Goal: Task Accomplishment & Management: Complete application form

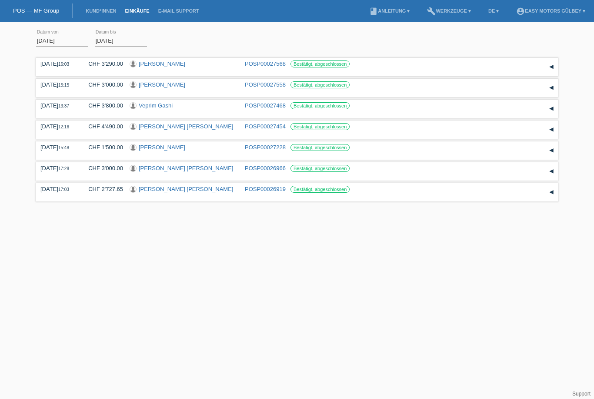
click at [37, 14] on link "POS — MF Group" at bounding box center [36, 10] width 46 height 7
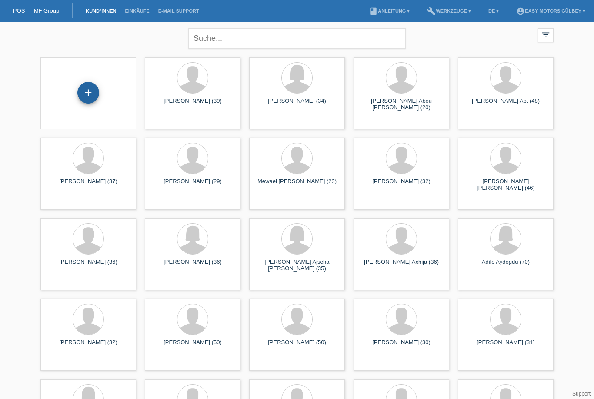
click at [87, 96] on div "+" at bounding box center [88, 92] width 21 height 15
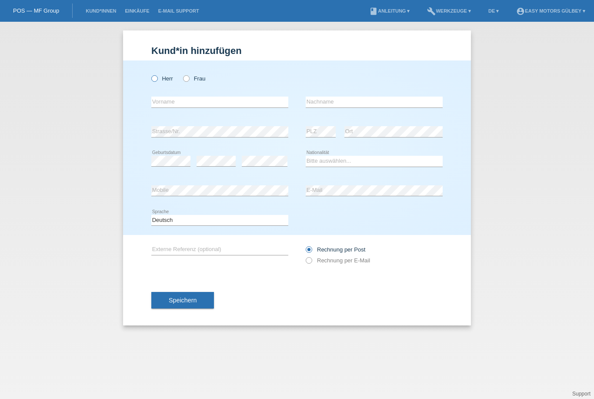
click at [159, 82] on label "Herr" at bounding box center [162, 78] width 22 height 7
click at [157, 81] on input "Herr" at bounding box center [154, 78] width 6 height 6
radio input "true"
click at [172, 96] on div "error Vorname" at bounding box center [219, 102] width 137 height 30
click at [170, 107] on input "text" at bounding box center [219, 102] width 137 height 11
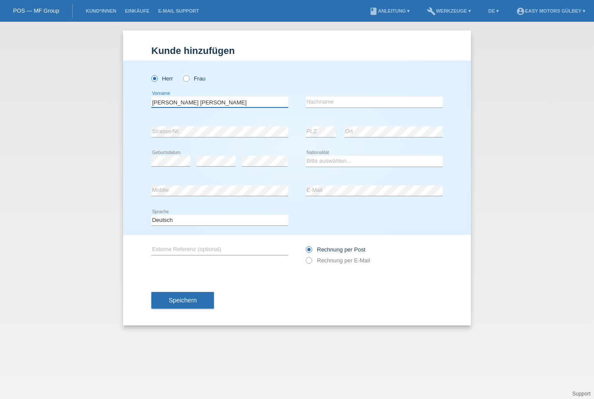
click at [182, 103] on input "Robin Ajith" at bounding box center [219, 102] width 137 height 11
type input "R"
type input "Robin Ajith"
type input "T"
type input "[PERSON_NAME]"
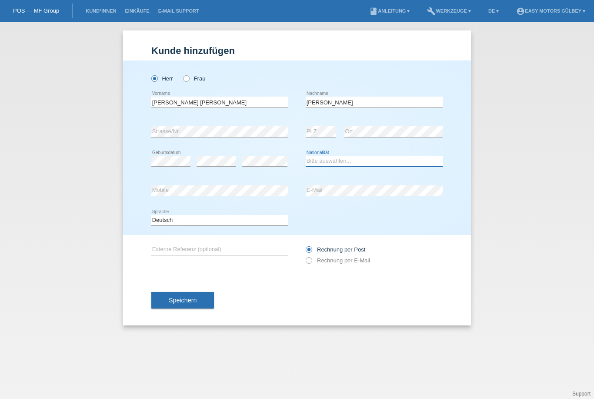
click at [335, 165] on select "Bitte auswählen... Schweiz Deutschland Liechtenstein Österreich ------------ Af…" at bounding box center [374, 161] width 137 height 10
select select "CH"
drag, startPoint x: 335, startPoint y: 165, endPoint x: 312, endPoint y: 263, distance: 100.0
click at [304, 256] on icon at bounding box center [304, 256] width 0 height 0
click at [311, 263] on input "Rechnung per E-Mail" at bounding box center [309, 262] width 6 height 11
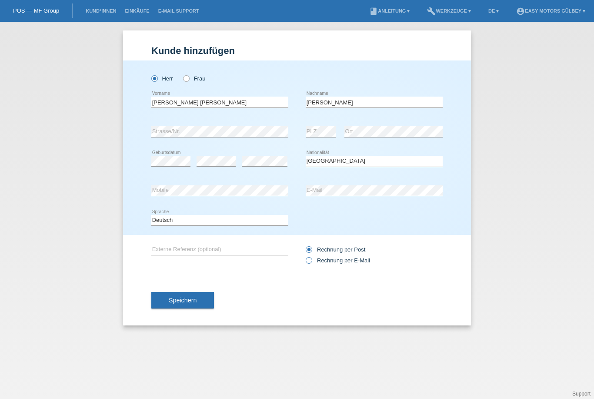
radio input "true"
click at [187, 304] on span "Speichern" at bounding box center [183, 300] width 28 height 7
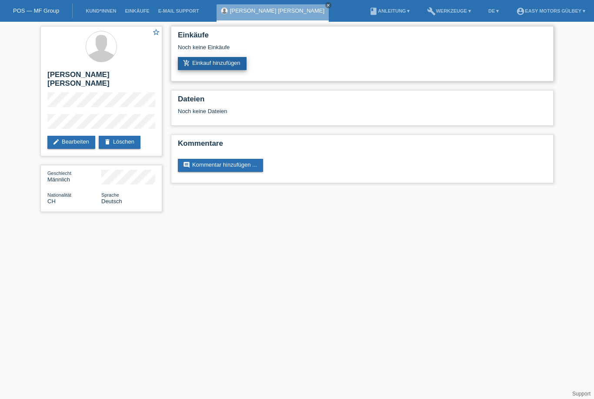
click at [227, 66] on link "add_shopping_cart Einkauf hinzufügen" at bounding box center [212, 63] width 69 height 13
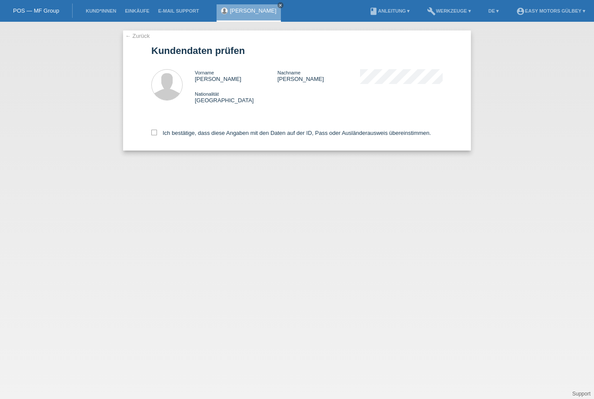
click at [150, 139] on div "← Zurück Kundendaten prüfen Vorname [PERSON_NAME] Nachname [PERSON_NAME] Nation…" at bounding box center [297, 90] width 348 height 120
click at [149, 137] on div "← Zurück Kundendaten prüfen Vorname Robin Ajith Nachname Zimmermann Nationalitä…" at bounding box center [297, 90] width 348 height 120
click at [154, 133] on icon at bounding box center [154, 133] width 6 height 6
click at [154, 133] on input "Ich bestätige, dass diese Angaben mit den Daten auf der ID, Pass oder Ausländer…" at bounding box center [154, 133] width 6 height 6
checkbox input "true"
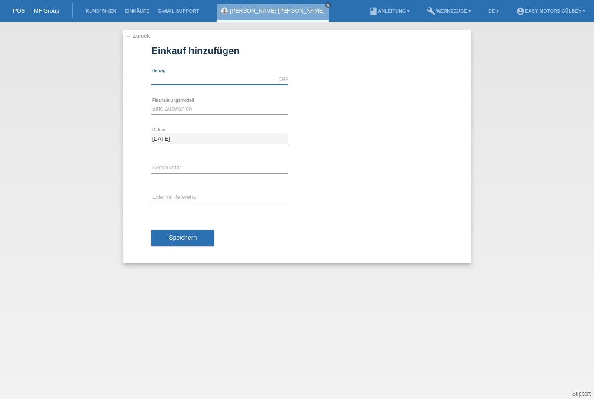
click at [166, 76] on input "text" at bounding box center [219, 79] width 137 height 11
click at [200, 112] on select "Bitte auswählen Fixe Raten Kauf auf Rechnung mit Teilzahlungsoption" at bounding box center [219, 108] width 137 height 10
type input "3800.00"
select select "10"
click at [183, 238] on span "Speichern" at bounding box center [183, 237] width 28 height 7
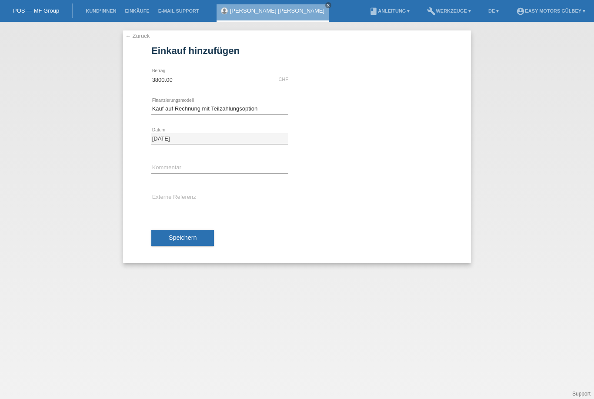
click at [137, 39] on link "← Zurück" at bounding box center [137, 36] width 24 height 7
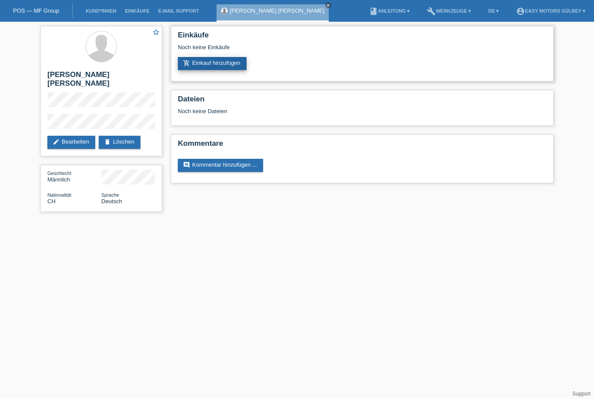
click at [230, 68] on link "add_shopping_cart Einkauf hinzufügen" at bounding box center [212, 63] width 69 height 13
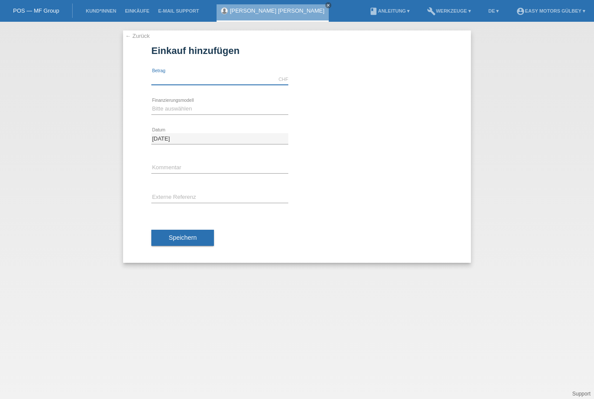
click at [200, 77] on input "text" at bounding box center [219, 79] width 137 height 11
click at [196, 236] on span "Speichern" at bounding box center [183, 237] width 28 height 7
type input "3800.00"
click at [186, 109] on select "Bitte auswählen Fixe Raten Kauf auf Rechnung mit Teilzahlungsoption" at bounding box center [219, 108] width 137 height 10
select select "10"
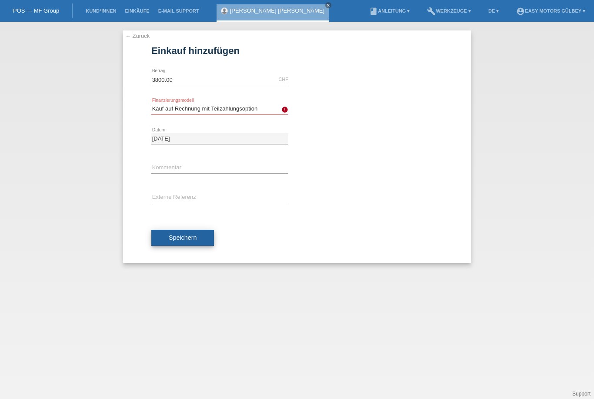
click at [185, 238] on span "Speichern" at bounding box center [183, 237] width 28 height 7
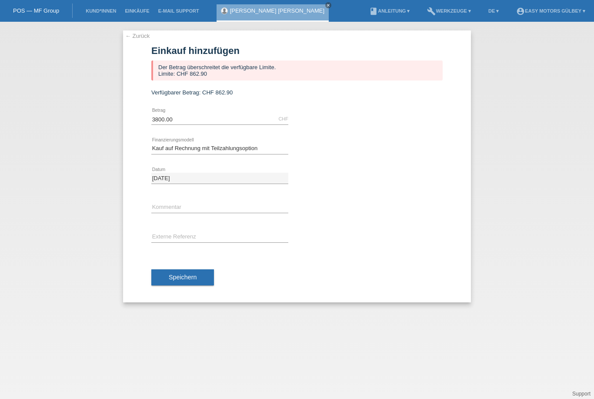
click at [192, 96] on span "Verfügbarer Betrag:" at bounding box center [175, 92] width 49 height 7
click at [325, 8] on link "close" at bounding box center [328, 5] width 6 height 6
